Goal: Task Accomplishment & Management: Use online tool/utility

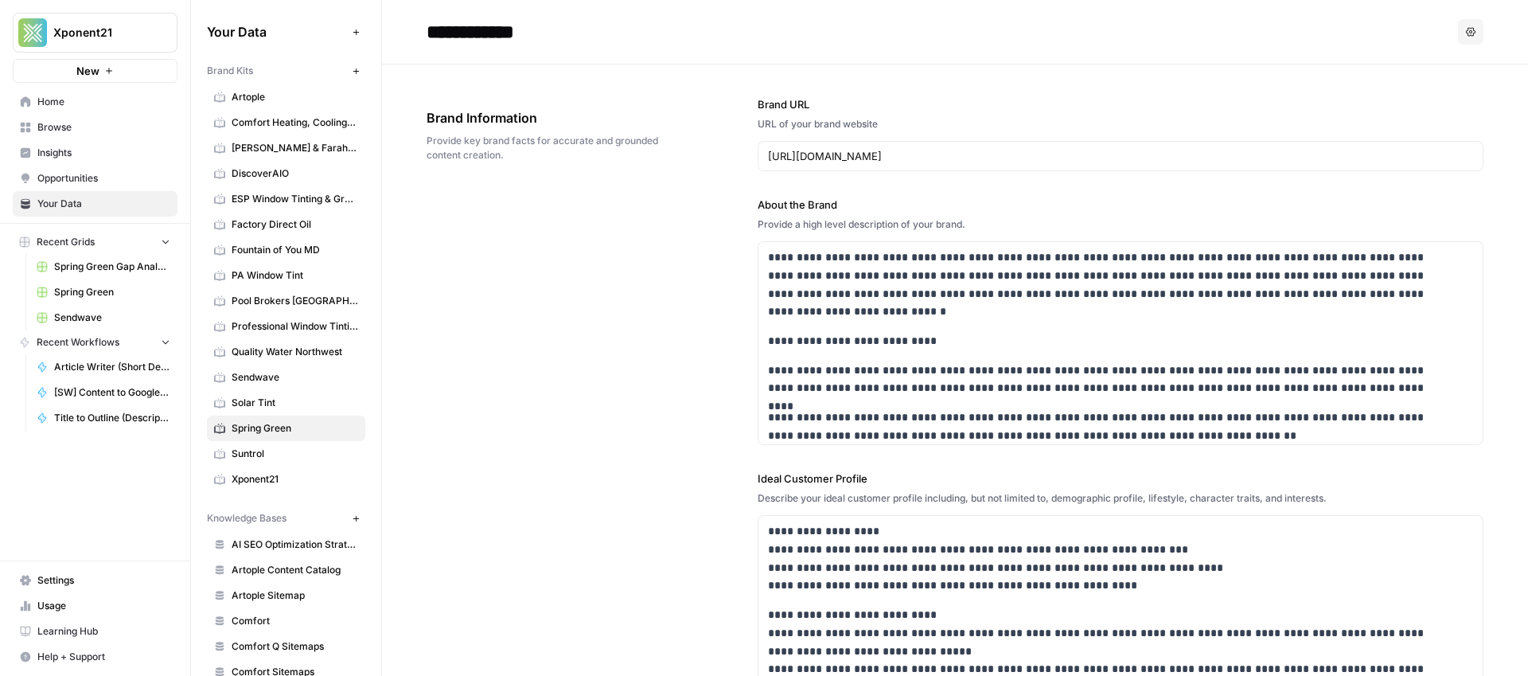
scroll to position [585, 0]
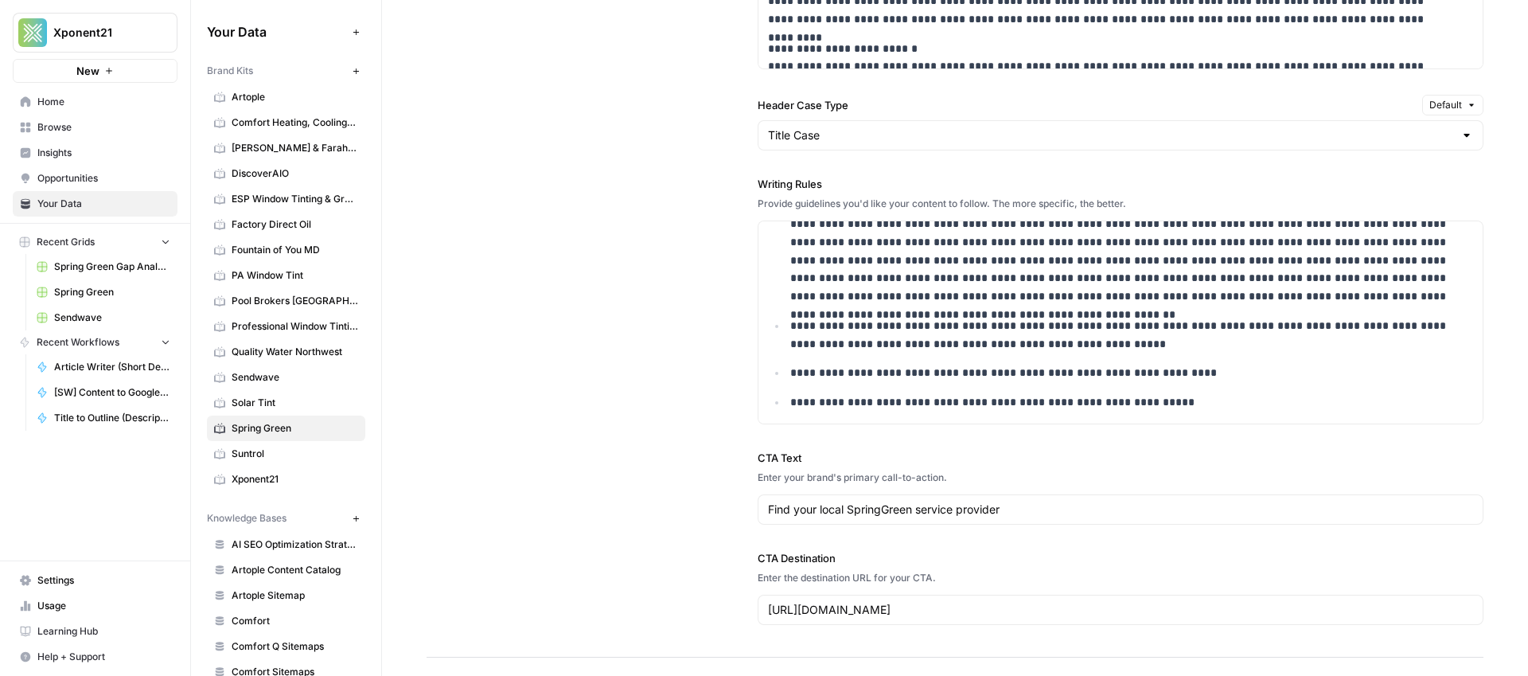
click at [83, 179] on span "Opportunities" at bounding box center [103, 178] width 133 height 14
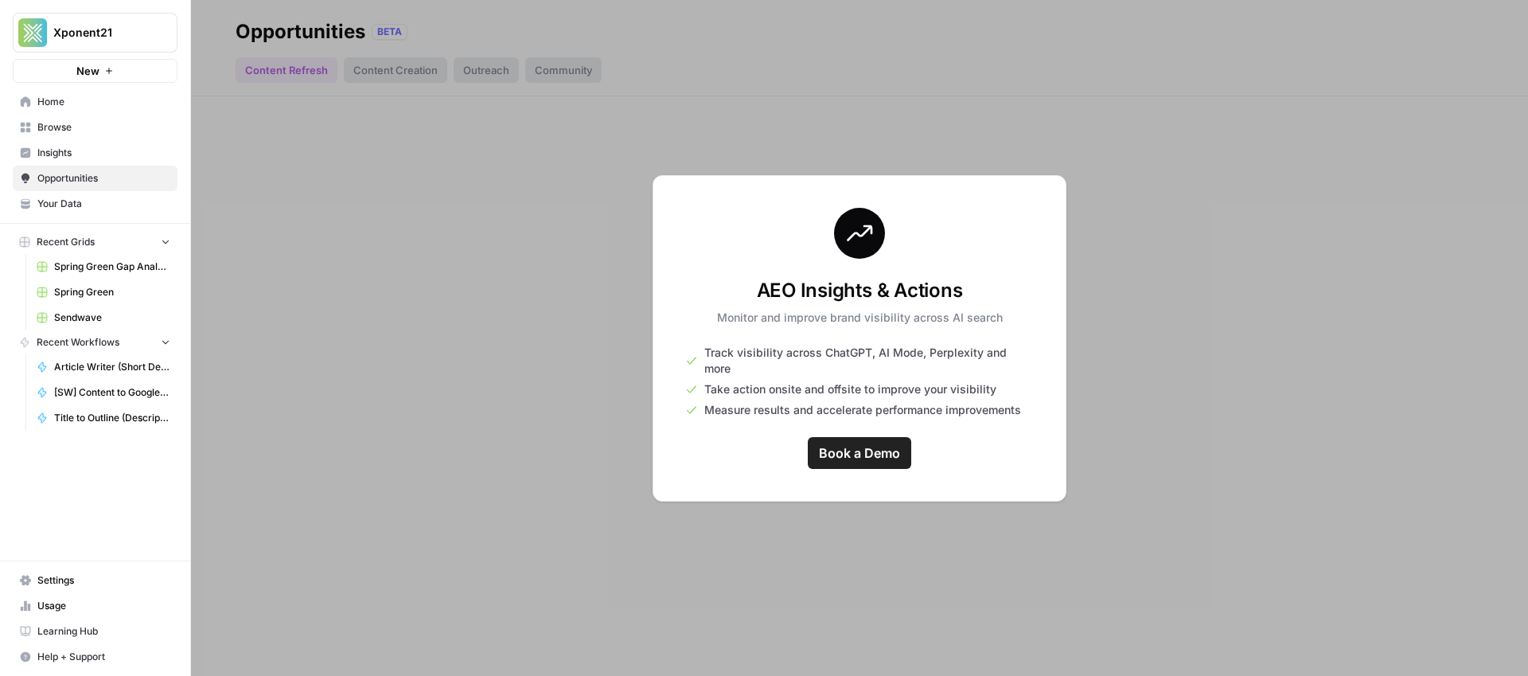
click at [87, 203] on span "Your Data" at bounding box center [103, 204] width 133 height 14
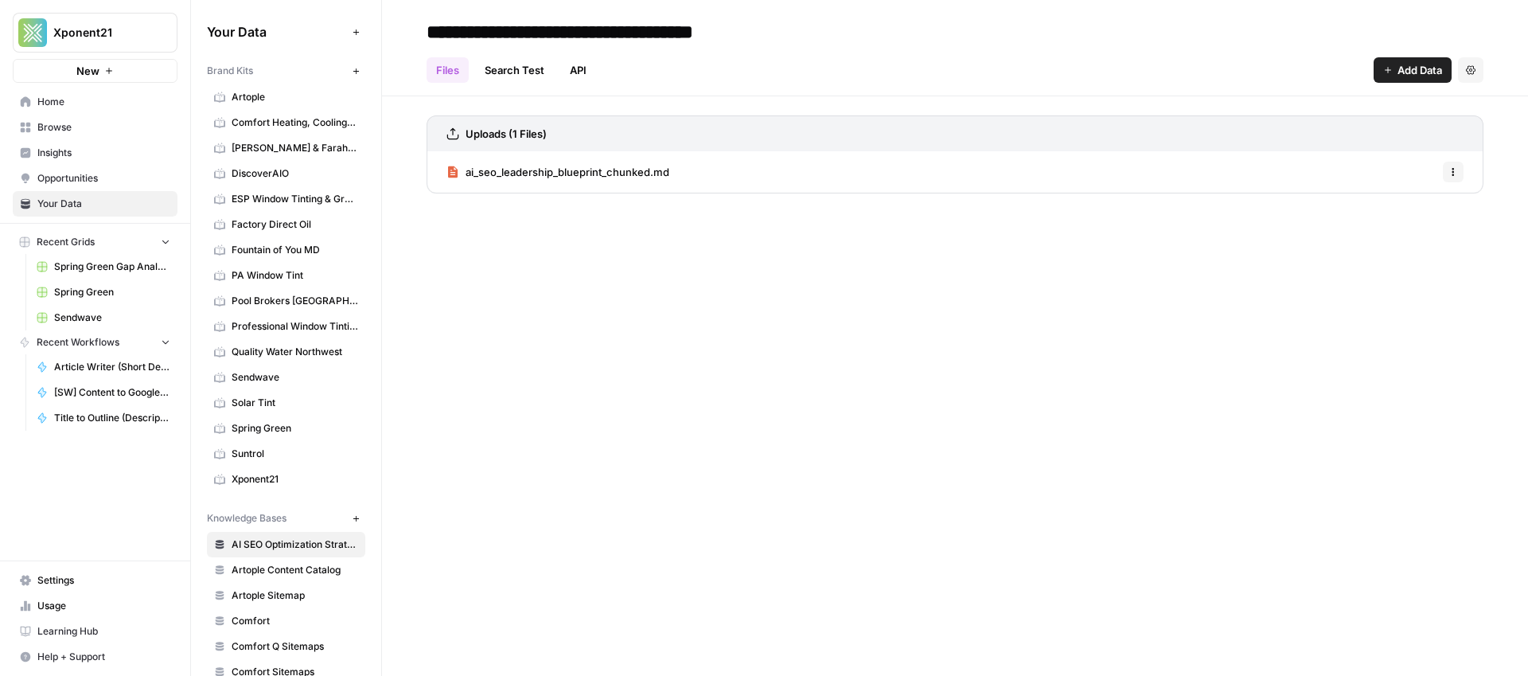
click at [252, 431] on span "Spring Green" at bounding box center [295, 428] width 127 height 14
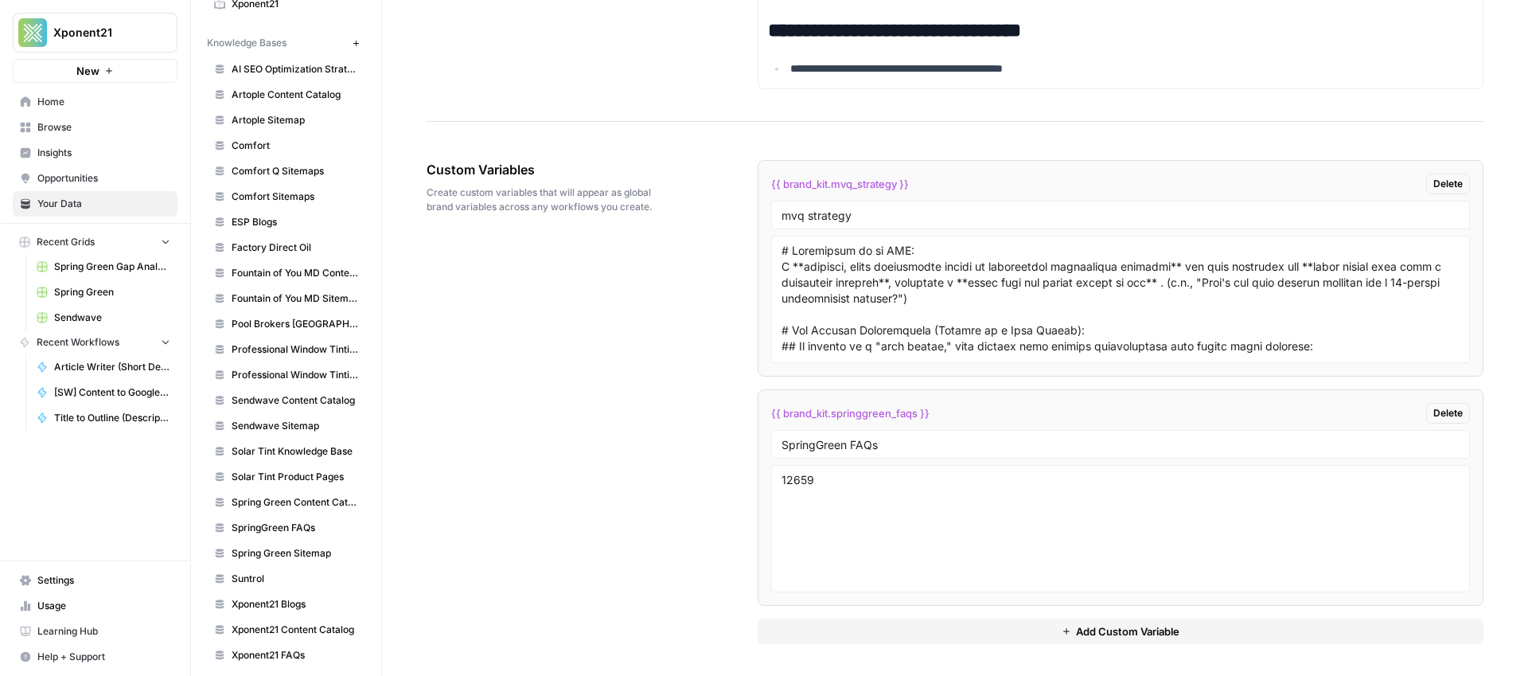
scroll to position [537, 0]
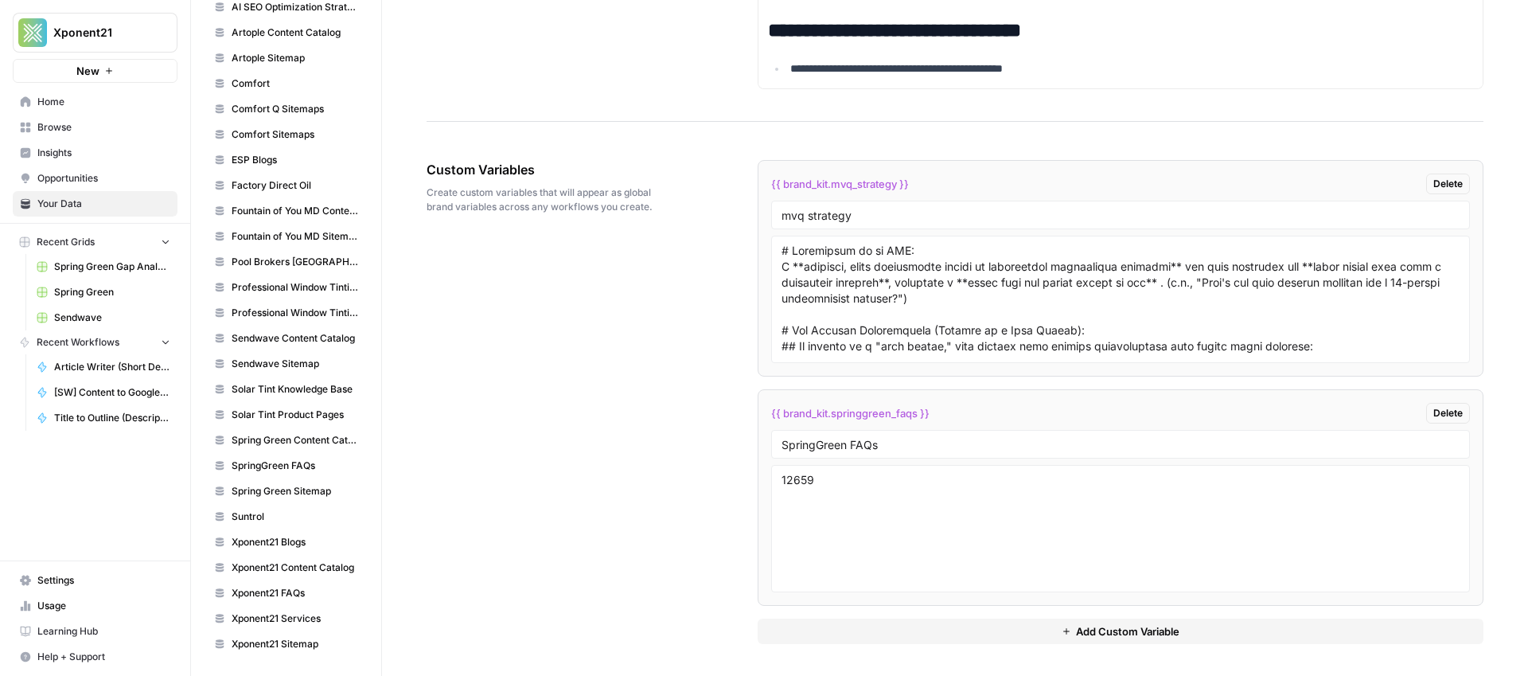
click at [271, 462] on span "SpringGreen FAQs" at bounding box center [295, 466] width 127 height 14
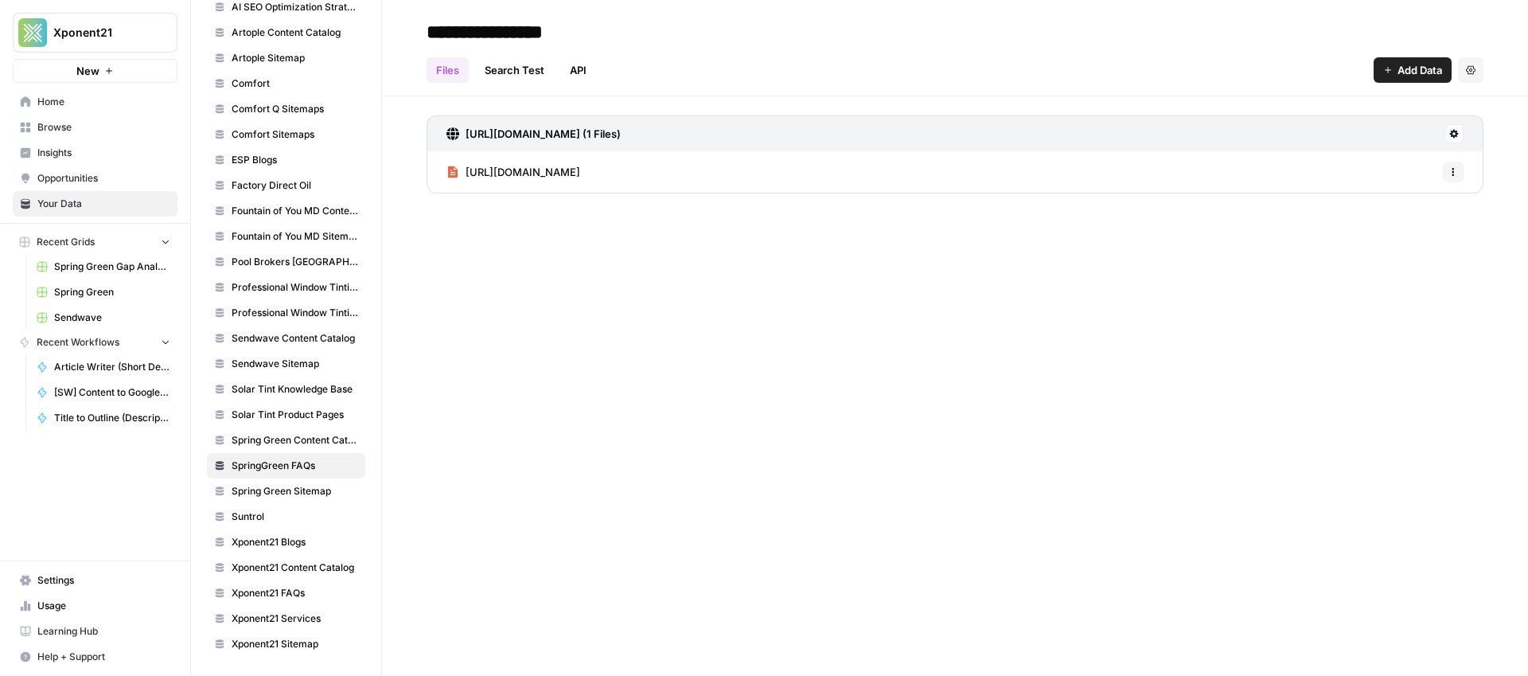
click at [578, 173] on span "[URL][DOMAIN_NAME]" at bounding box center [523, 172] width 115 height 16
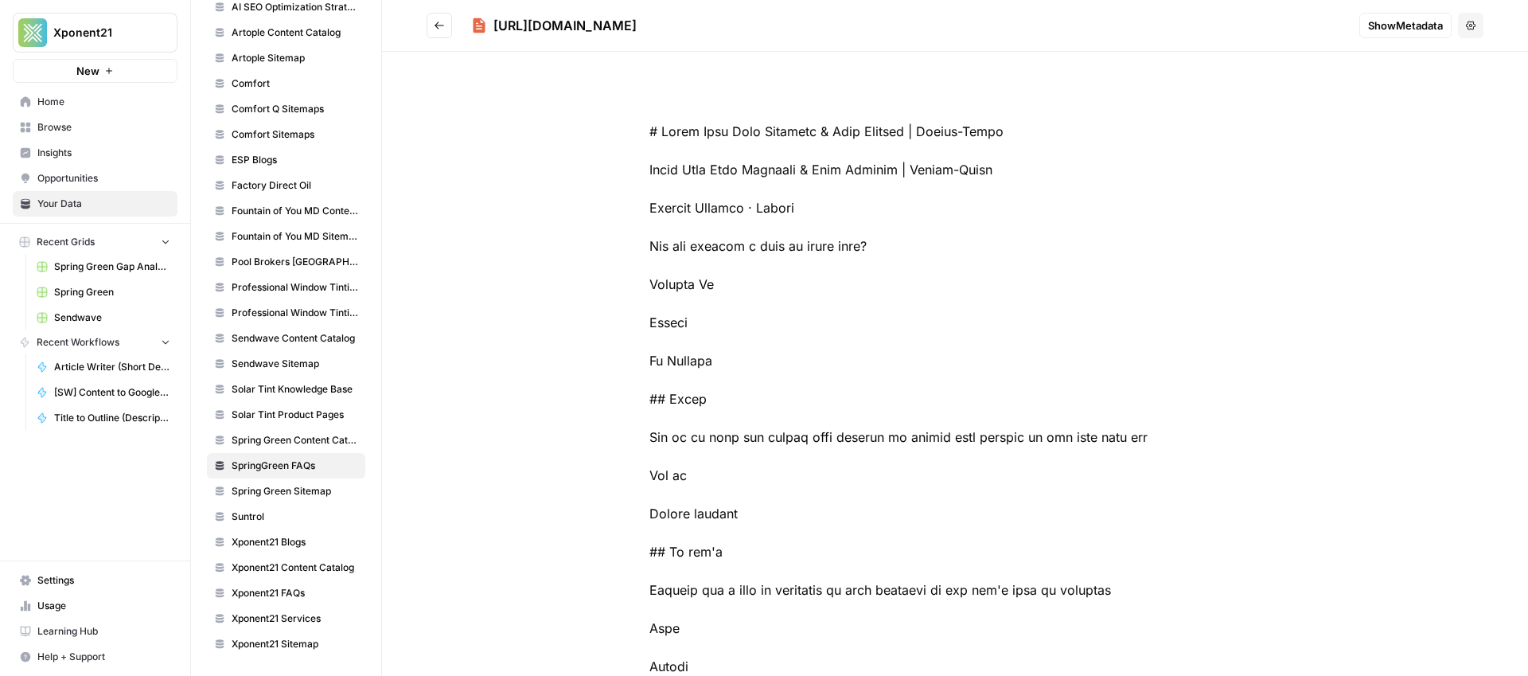
click at [440, 21] on icon "Go back" at bounding box center [439, 25] width 11 height 11
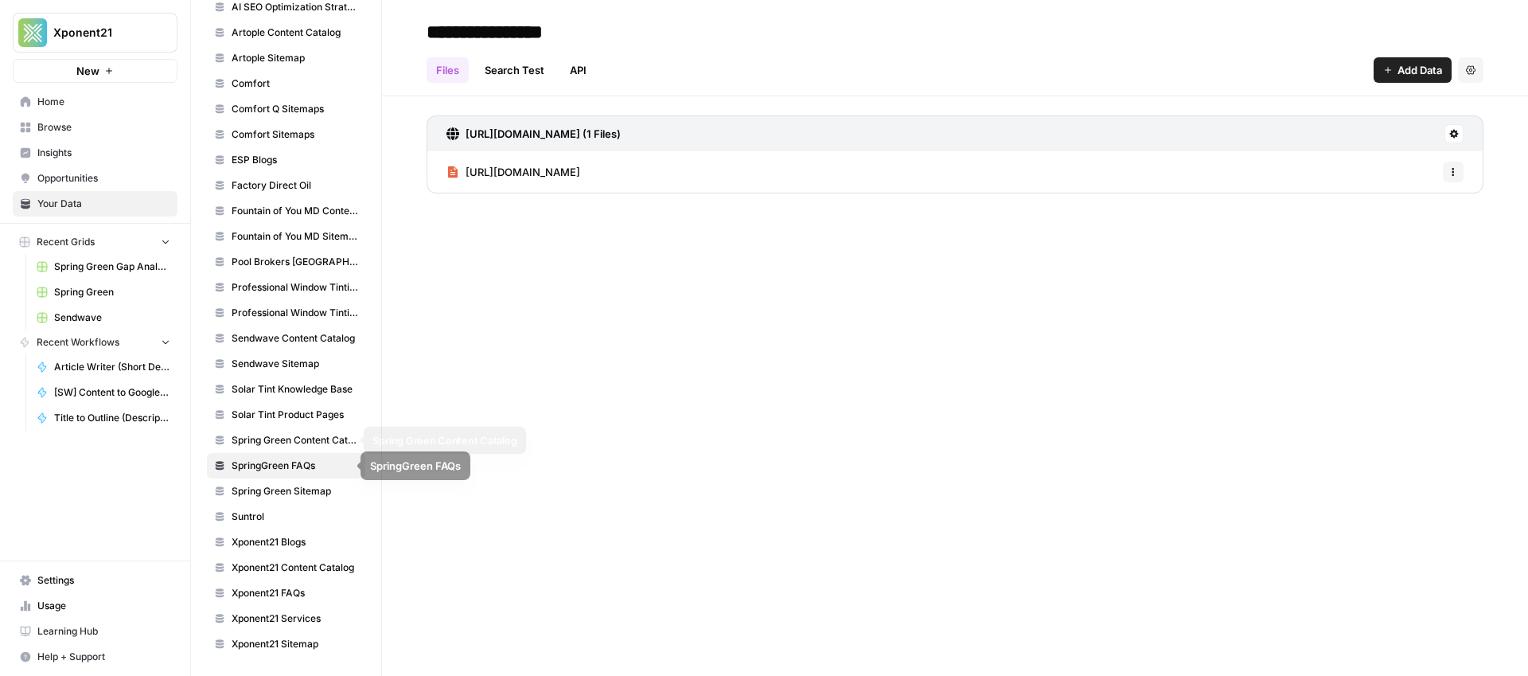
click at [306, 440] on span "Spring Green Content Catalog" at bounding box center [295, 440] width 127 height 14
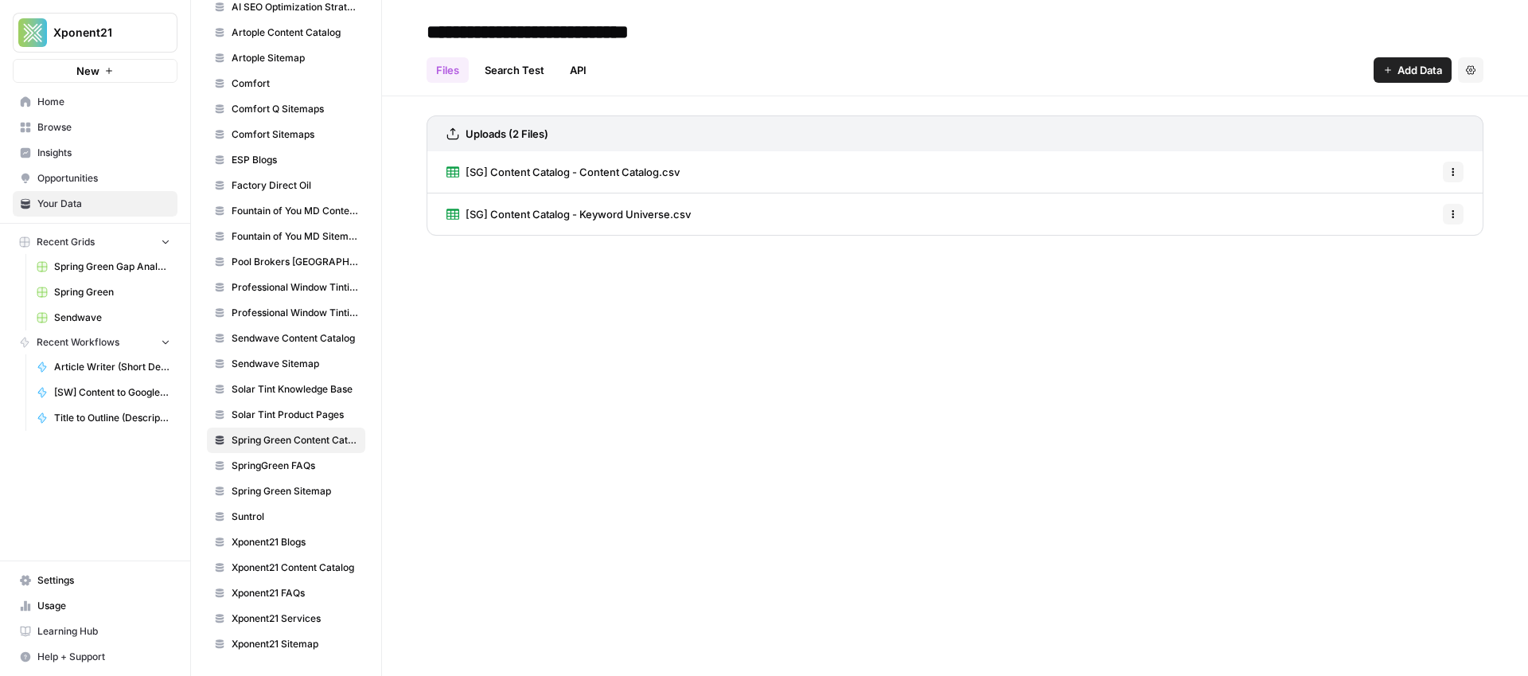
click at [487, 25] on input "**********" at bounding box center [565, 32] width 291 height 32
click at [495, 27] on input "**********" at bounding box center [565, 32] width 291 height 32
type input "**********"
click at [521, 342] on div "**********" at bounding box center [955, 338] width 1146 height 676
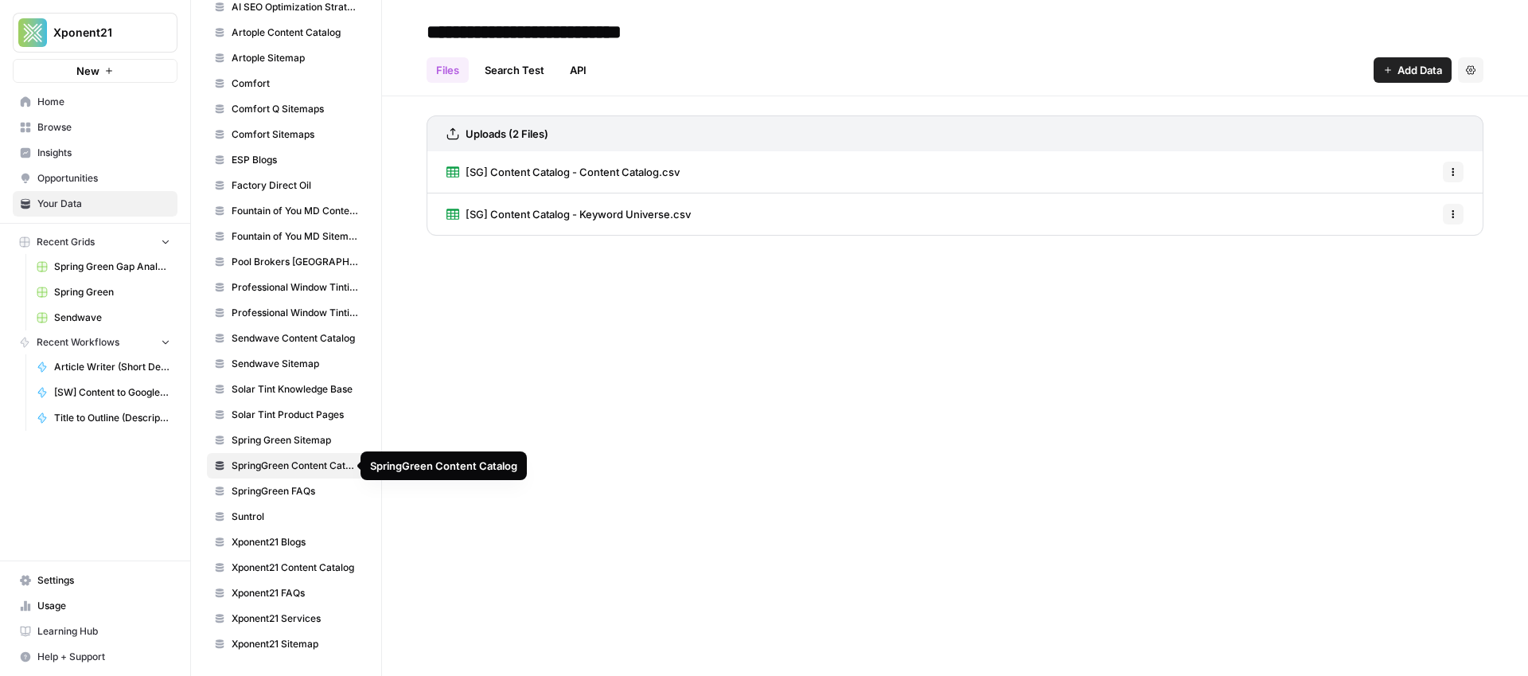
click at [271, 442] on span "Spring Green Sitemap" at bounding box center [295, 440] width 127 height 14
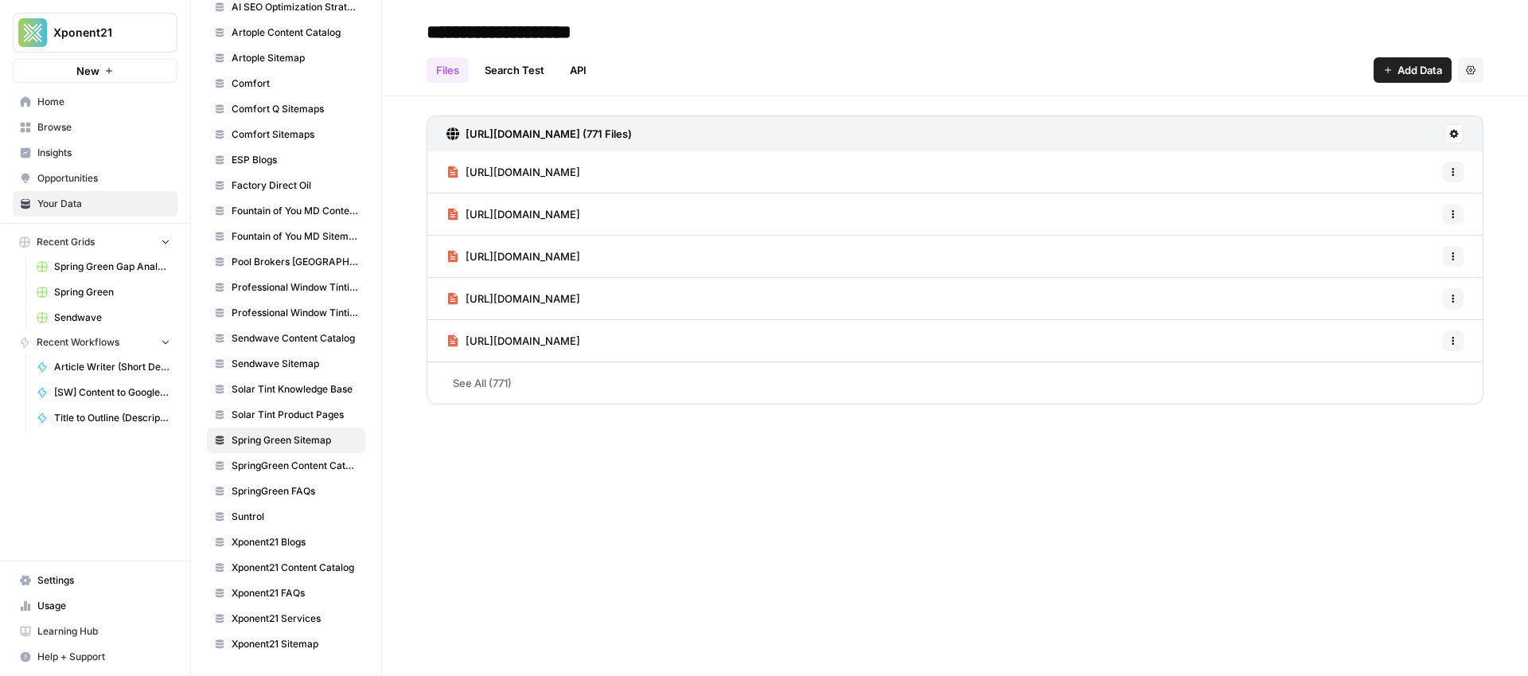
click at [493, 23] on input "**********" at bounding box center [547, 32] width 255 height 32
type input "**********"
click at [624, 451] on div "**********" at bounding box center [955, 338] width 1146 height 676
click at [497, 387] on link "See All (771)" at bounding box center [955, 382] width 1057 height 41
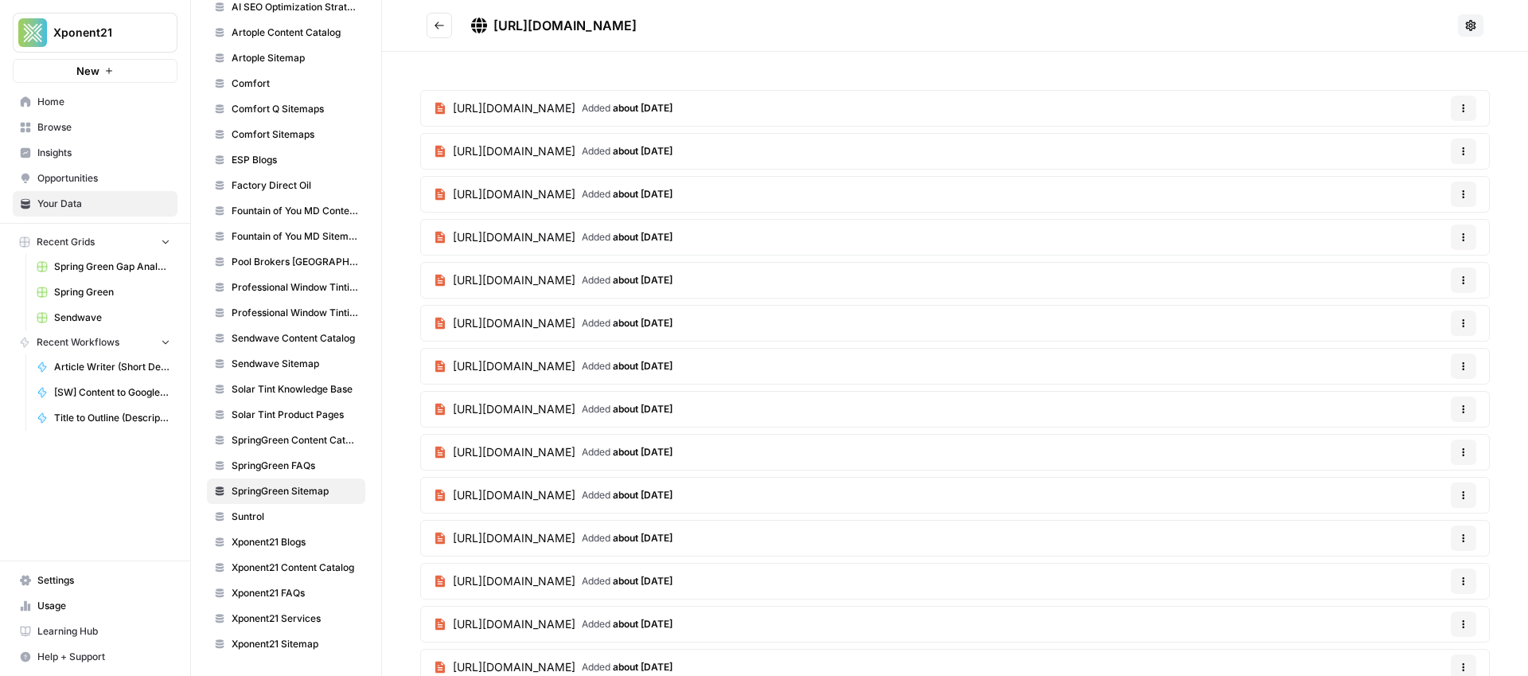
click at [1466, 25] on icon at bounding box center [1471, 25] width 10 height 10
click at [434, 25] on button "Go back" at bounding box center [439, 25] width 25 height 25
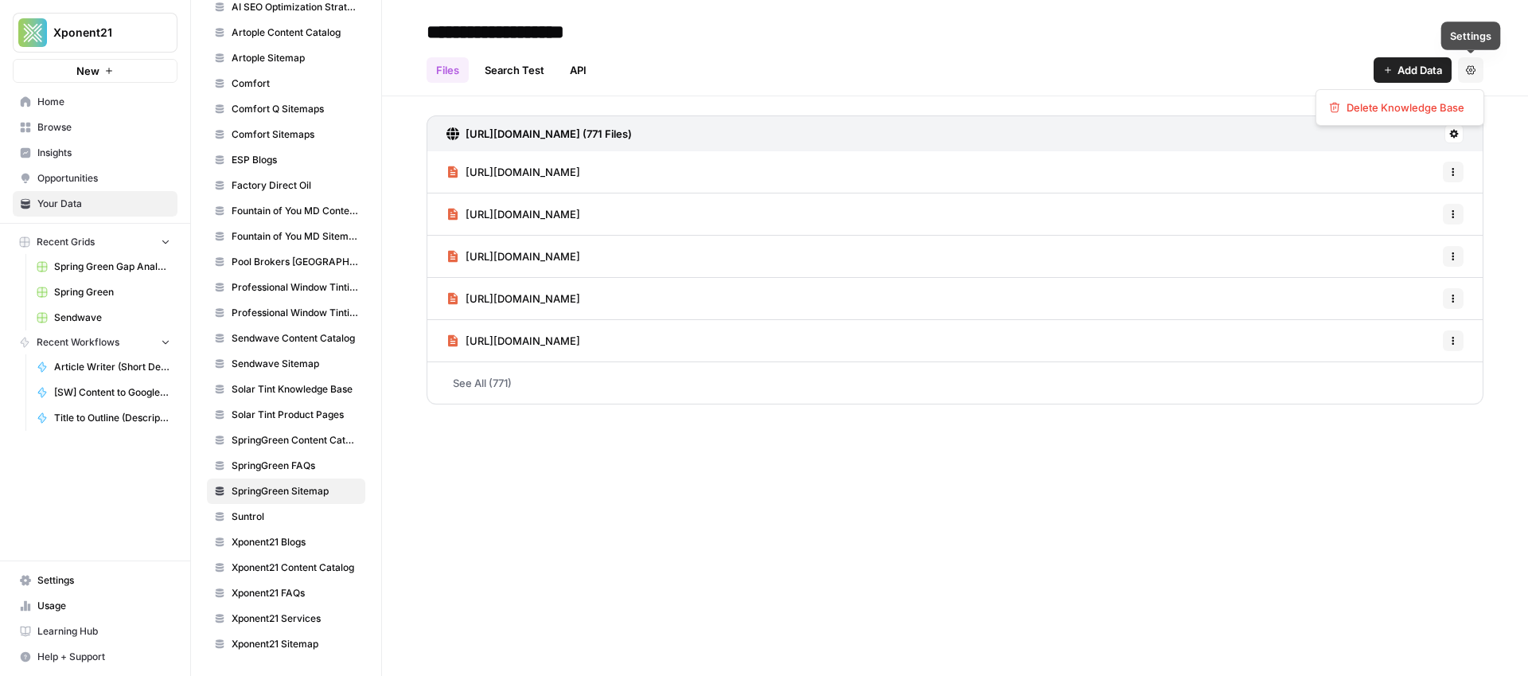
click at [1480, 61] on button "Settings" at bounding box center [1470, 69] width 25 height 25
click at [1114, 41] on div "**********" at bounding box center [955, 31] width 1057 height 25
click at [1451, 132] on icon at bounding box center [1454, 134] width 9 height 9
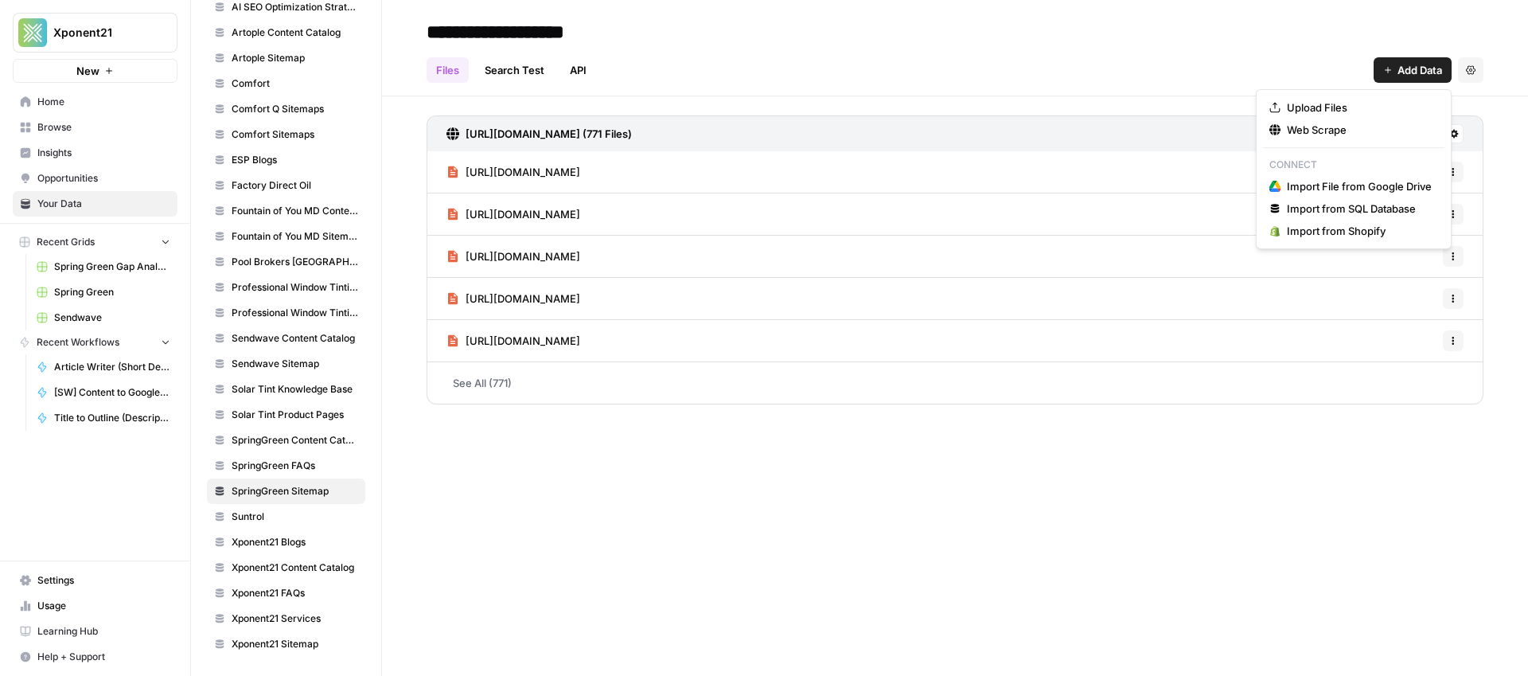
click at [1398, 74] on span "Add Data" at bounding box center [1420, 70] width 45 height 16
click at [1402, 67] on span "Add Data" at bounding box center [1420, 70] width 45 height 16
click at [1313, 127] on span "Web Scrape" at bounding box center [1359, 130] width 145 height 16
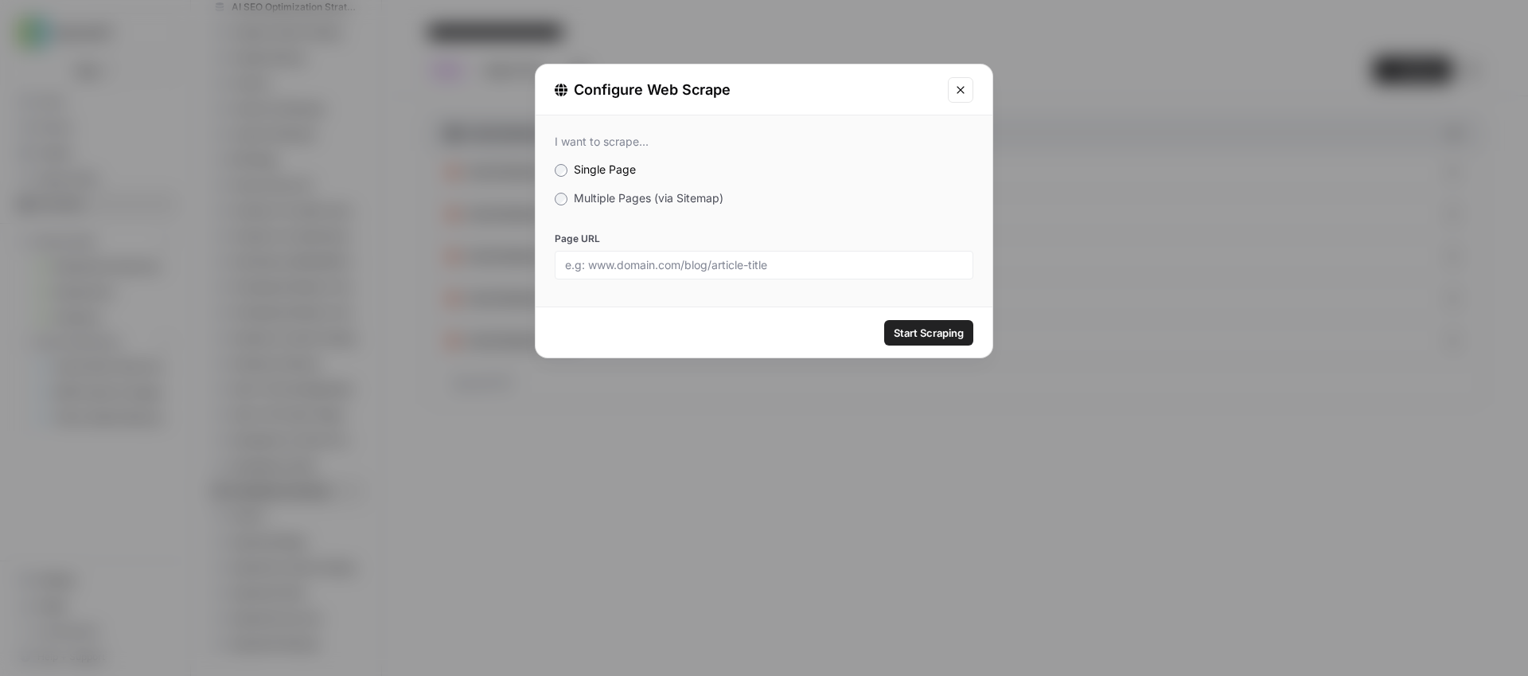
click at [644, 210] on div "I want to scrape... Single Page Multiple Pages (via Sitemap) Page URL" at bounding box center [764, 206] width 457 height 183
click at [640, 204] on span "Multiple Pages (via Sitemap)" at bounding box center [649, 198] width 150 height 14
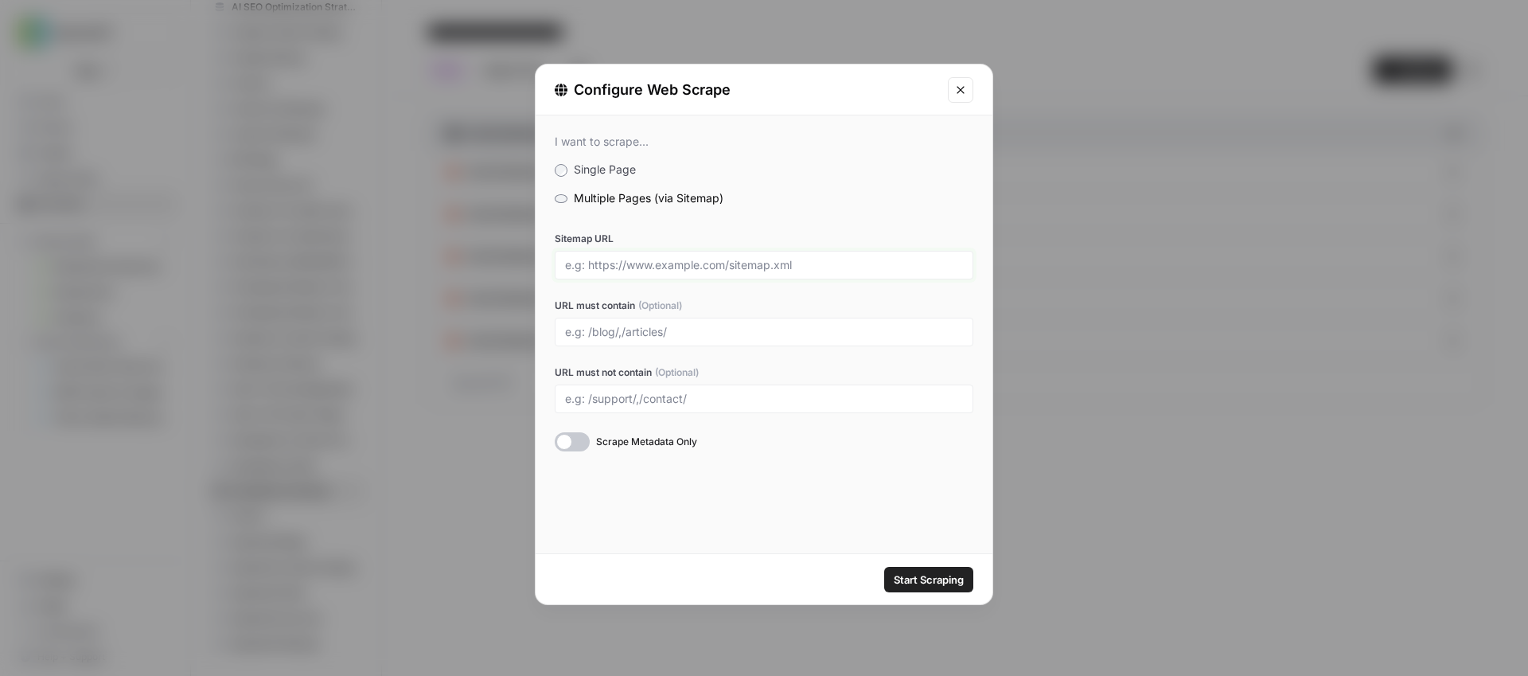
click at [608, 267] on input "Sitemap URL" at bounding box center [764, 265] width 398 height 14
paste input "[URL][DOMAIN_NAME]"
type input "[URL][DOMAIN_NAME]"
click at [652, 330] on input "URL must contain (Optional)" at bounding box center [764, 332] width 398 height 14
type input "/"
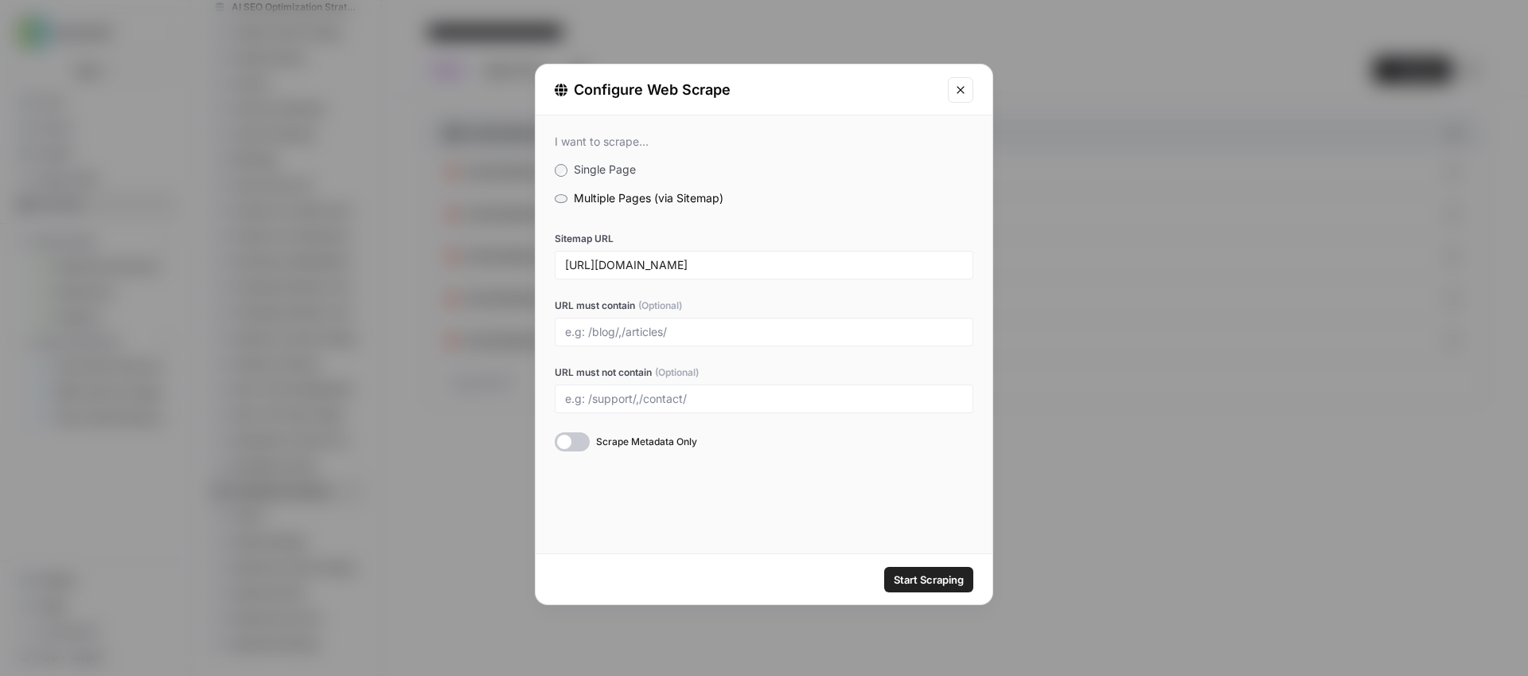
click at [611, 389] on div at bounding box center [764, 399] width 419 height 29
click at [607, 402] on input "URL must not contain (Optional)" at bounding box center [764, 399] width 398 height 14
type input "/ppc-landing-page/,/glossary/"
click at [564, 448] on div at bounding box center [572, 441] width 35 height 19
click at [926, 580] on span "Start Scraping" at bounding box center [929, 580] width 70 height 16
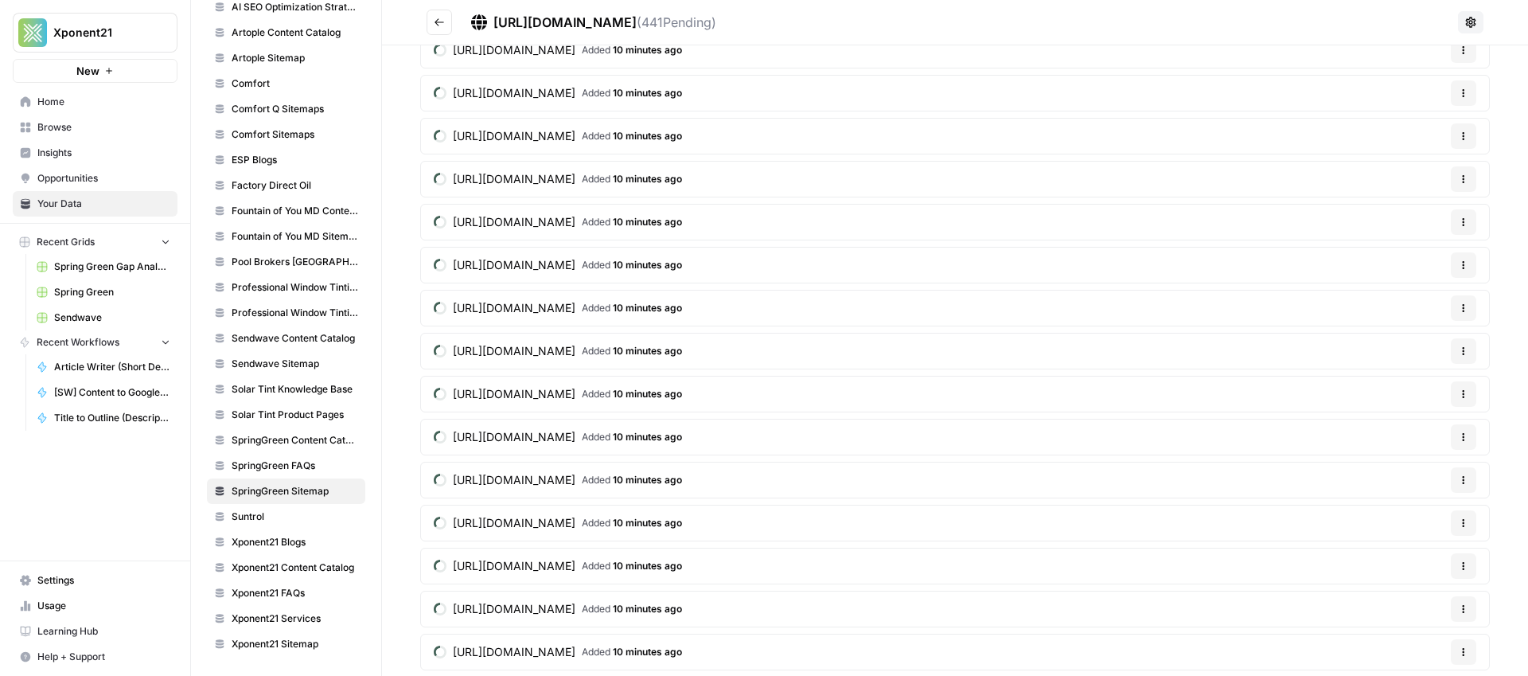
scroll to position [21892, 0]
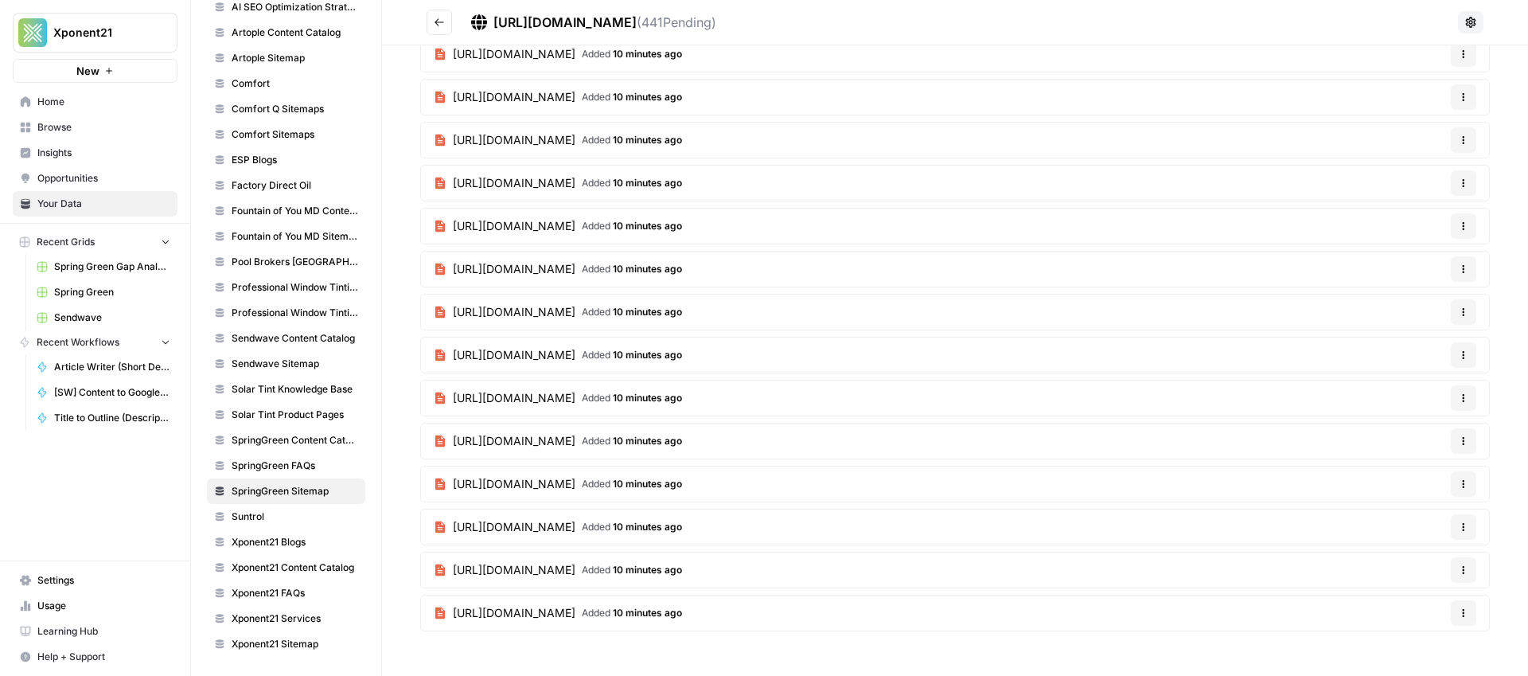
click at [925, 567] on article "[URL][DOMAIN_NAME] Added 10 minutes ago Options" at bounding box center [955, 570] width 1070 height 37
click at [1459, 571] on icon "button" at bounding box center [1464, 570] width 10 height 10
click at [576, 577] on span "[URL][DOMAIN_NAME]" at bounding box center [514, 570] width 123 height 16
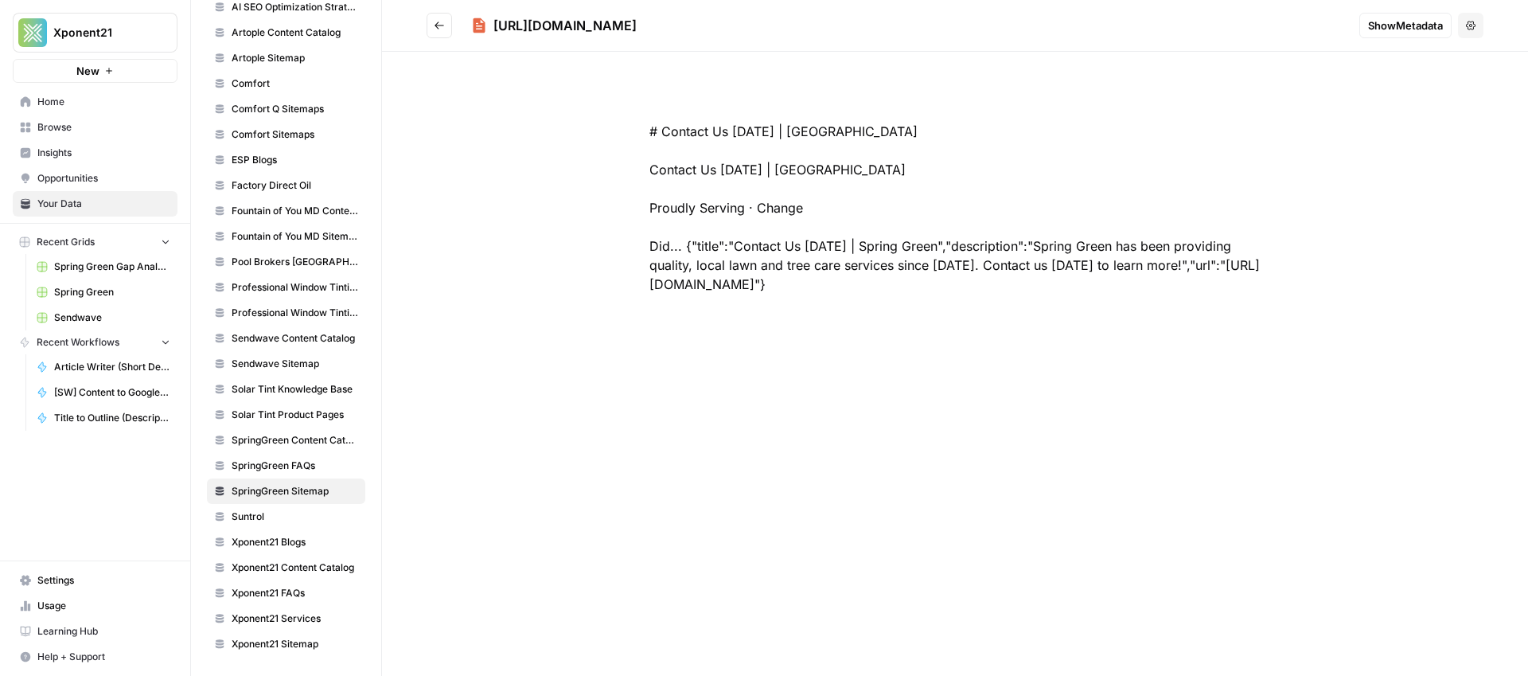
click at [447, 25] on button "Go back" at bounding box center [439, 25] width 25 height 25
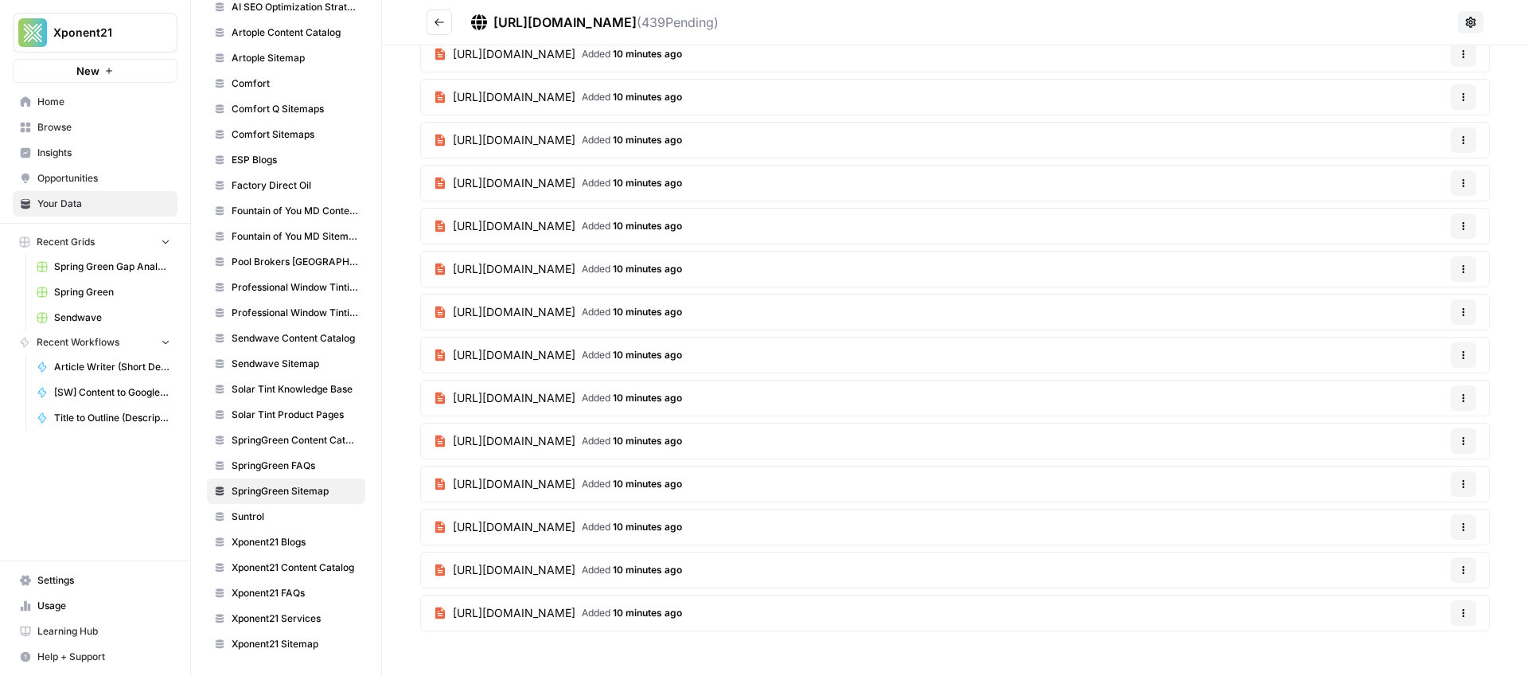
scroll to position [21585, 0]
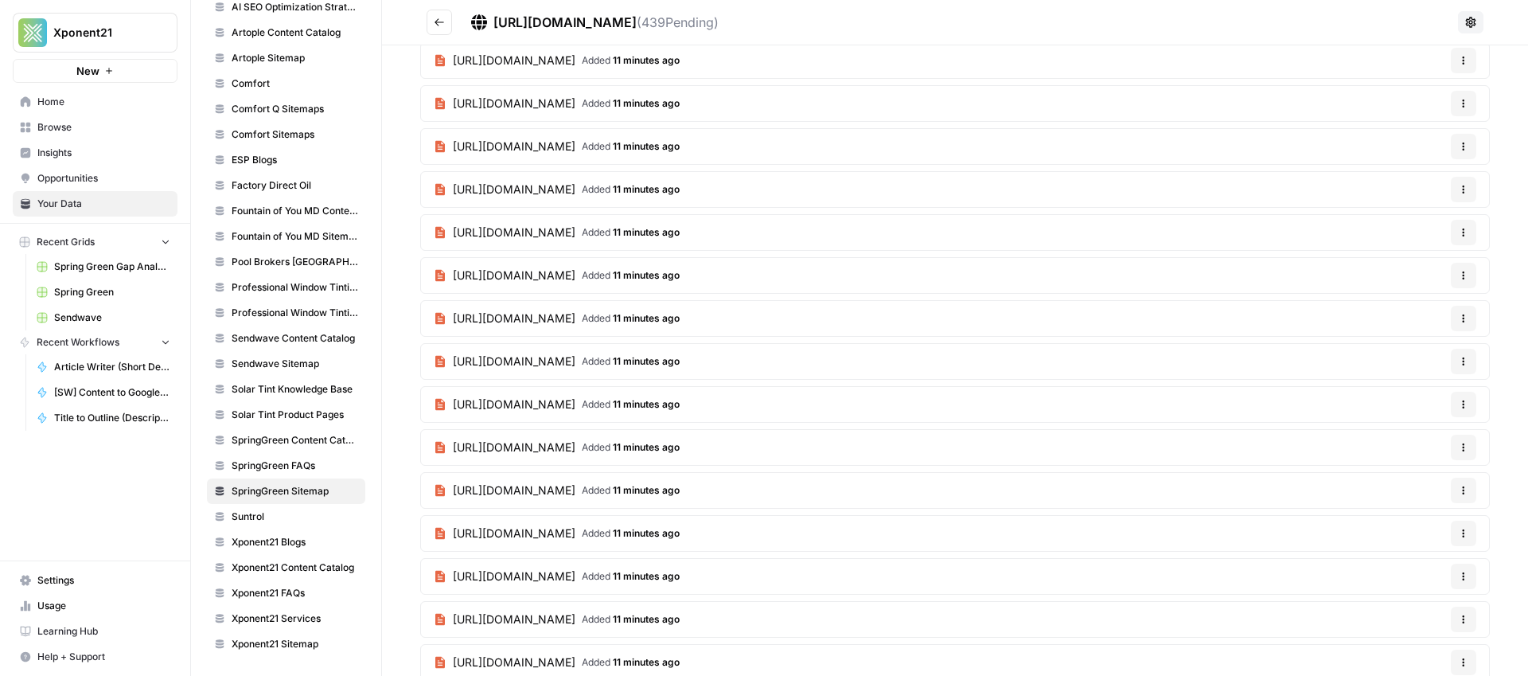
click at [576, 279] on span "[URL][DOMAIN_NAME]" at bounding box center [514, 275] width 123 height 16
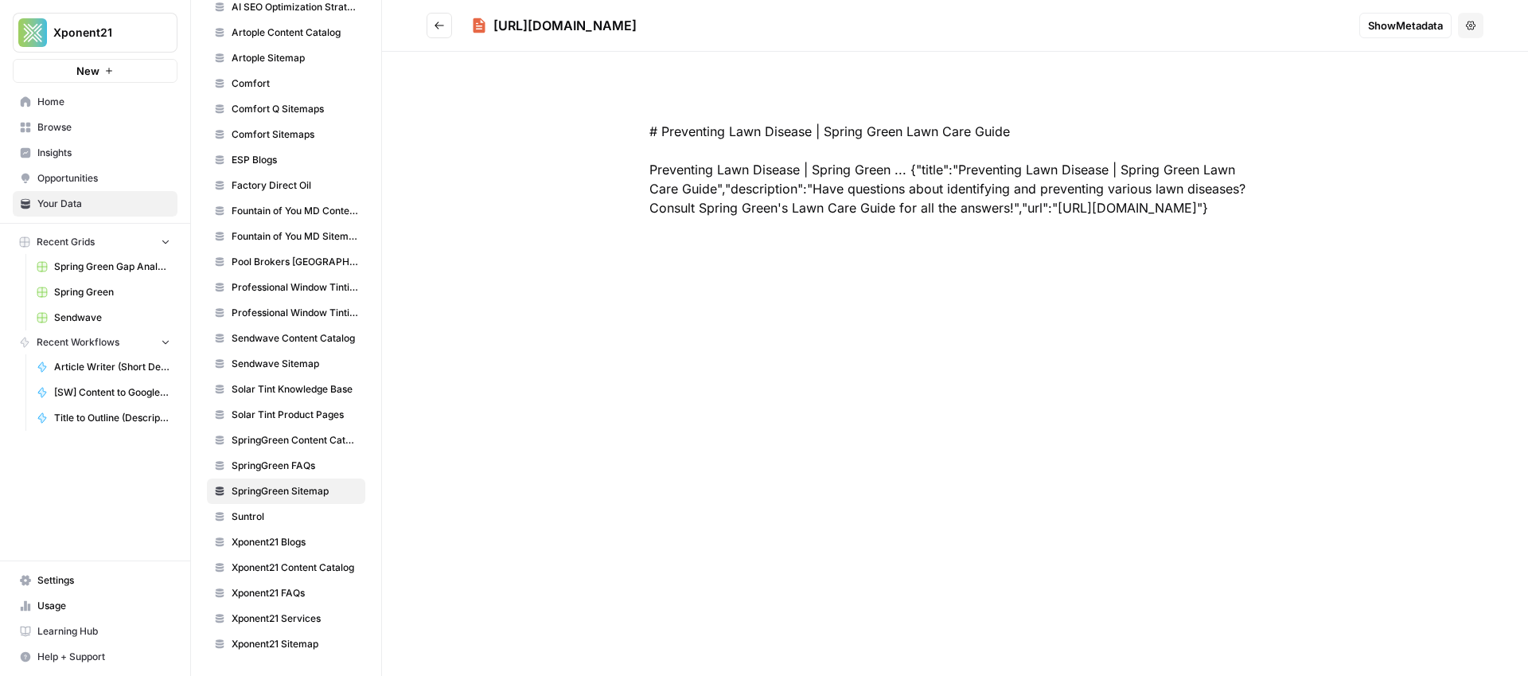
click at [447, 24] on button "Go back" at bounding box center [439, 25] width 25 height 25
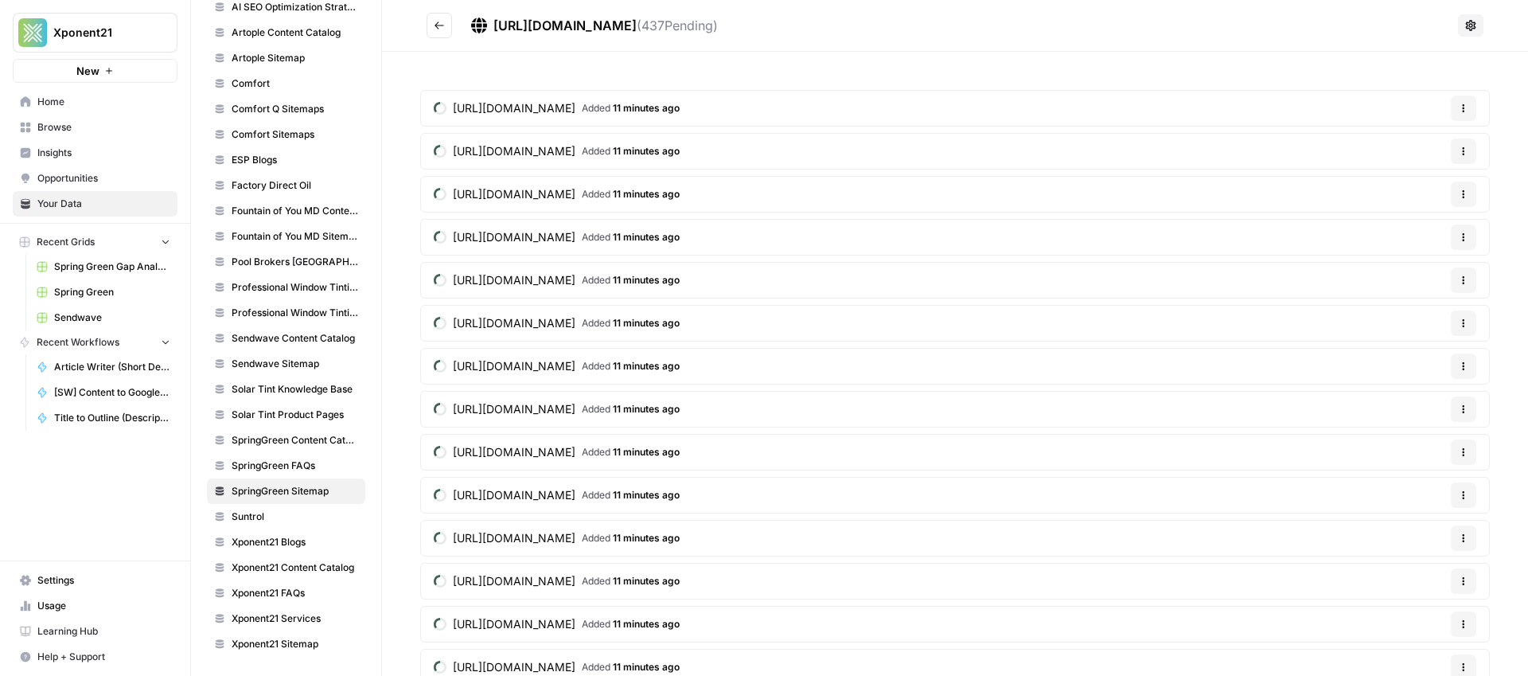
click at [435, 25] on icon "Go back" at bounding box center [439, 25] width 11 height 11
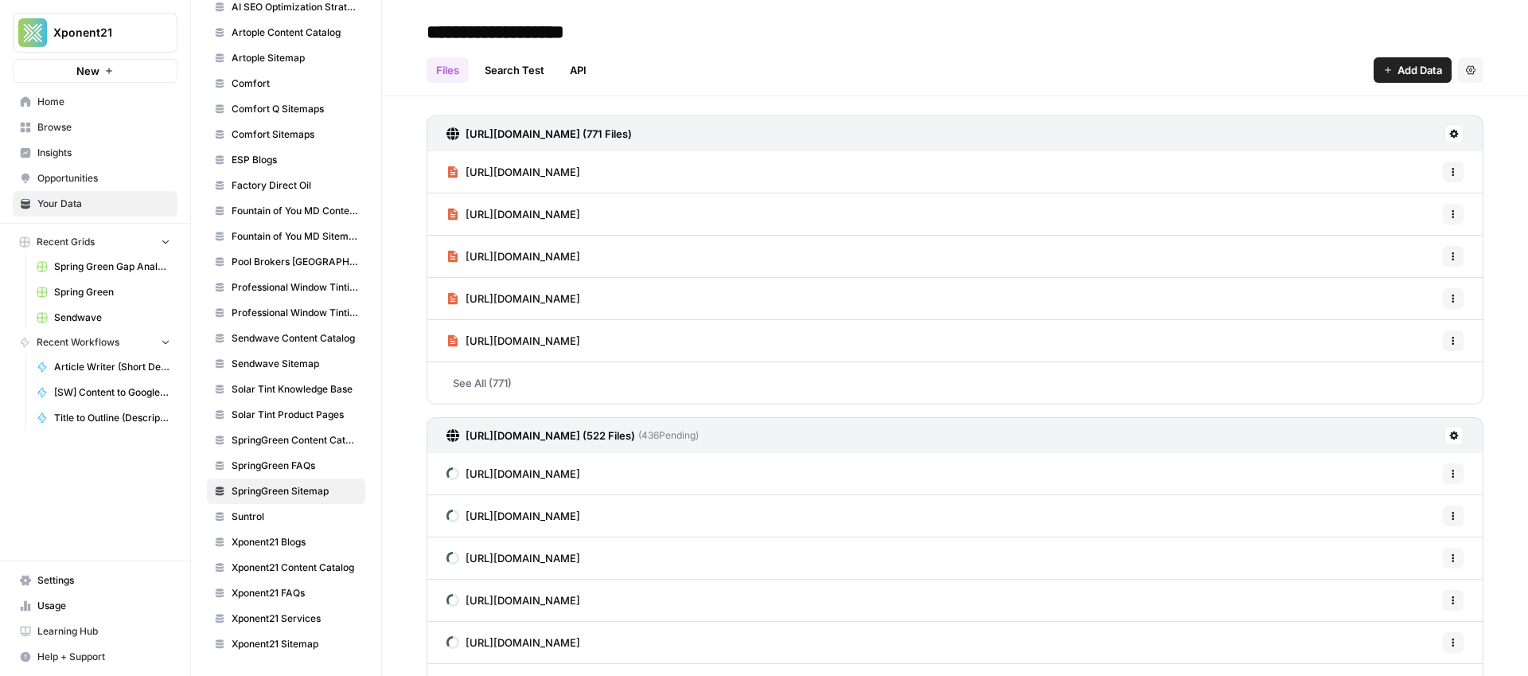
click at [525, 172] on span "[URL][DOMAIN_NAME]" at bounding box center [523, 172] width 115 height 16
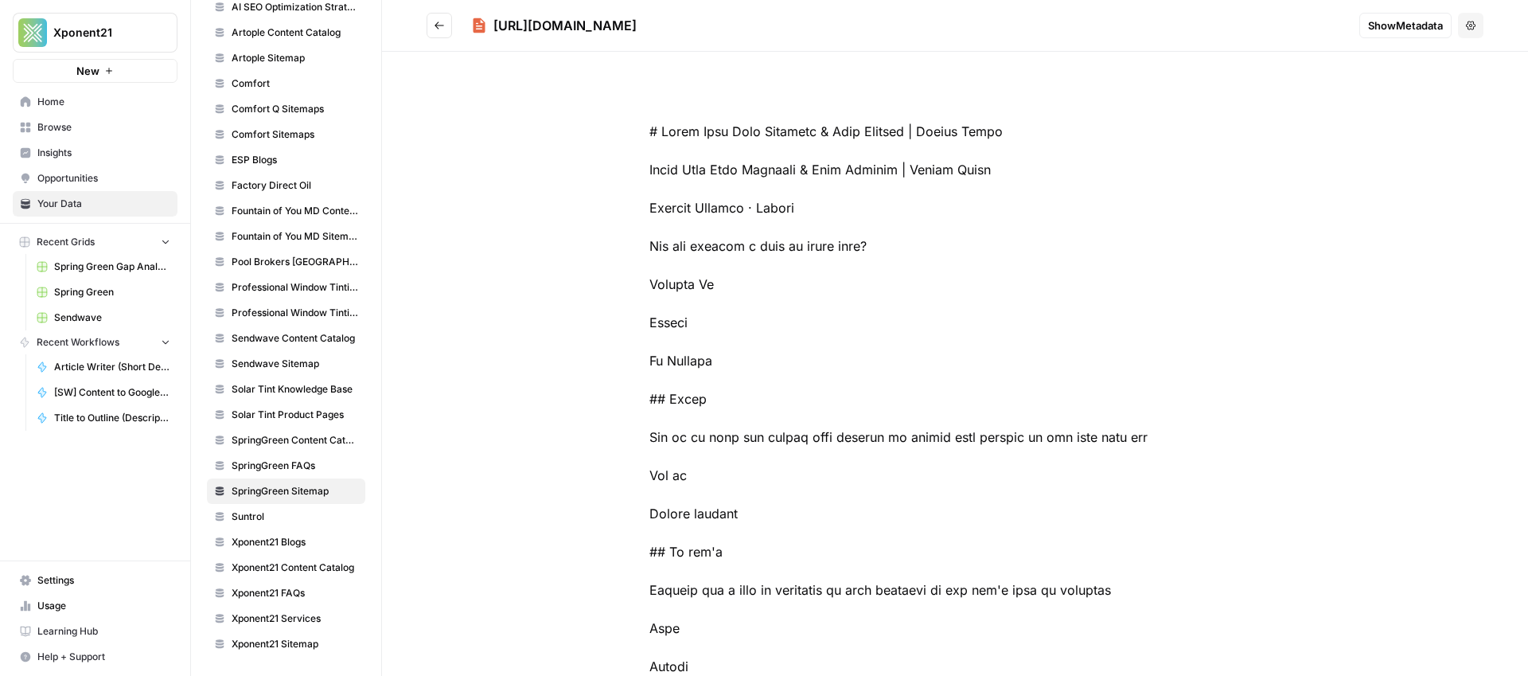
click at [442, 24] on icon "Go back" at bounding box center [439, 25] width 11 height 11
